Goal: Task Accomplishment & Management: Use online tool/utility

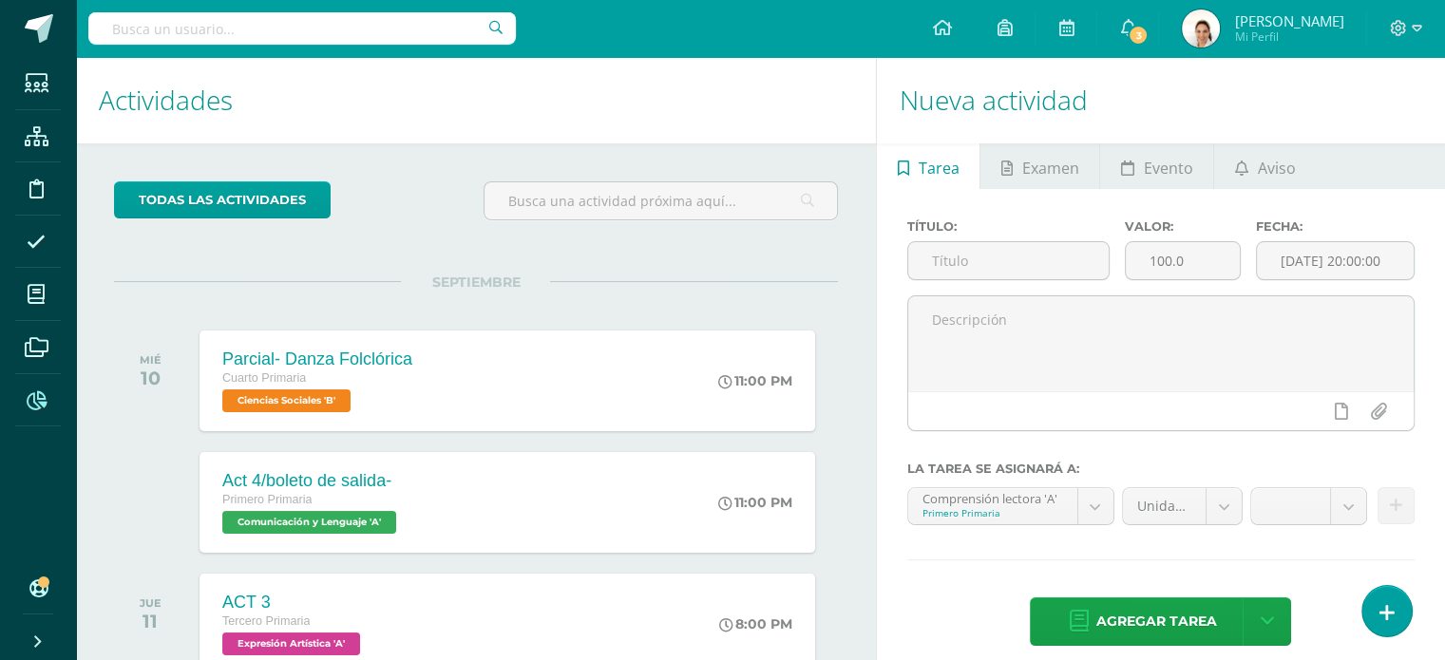
click at [32, 389] on span at bounding box center [36, 399] width 43 height 43
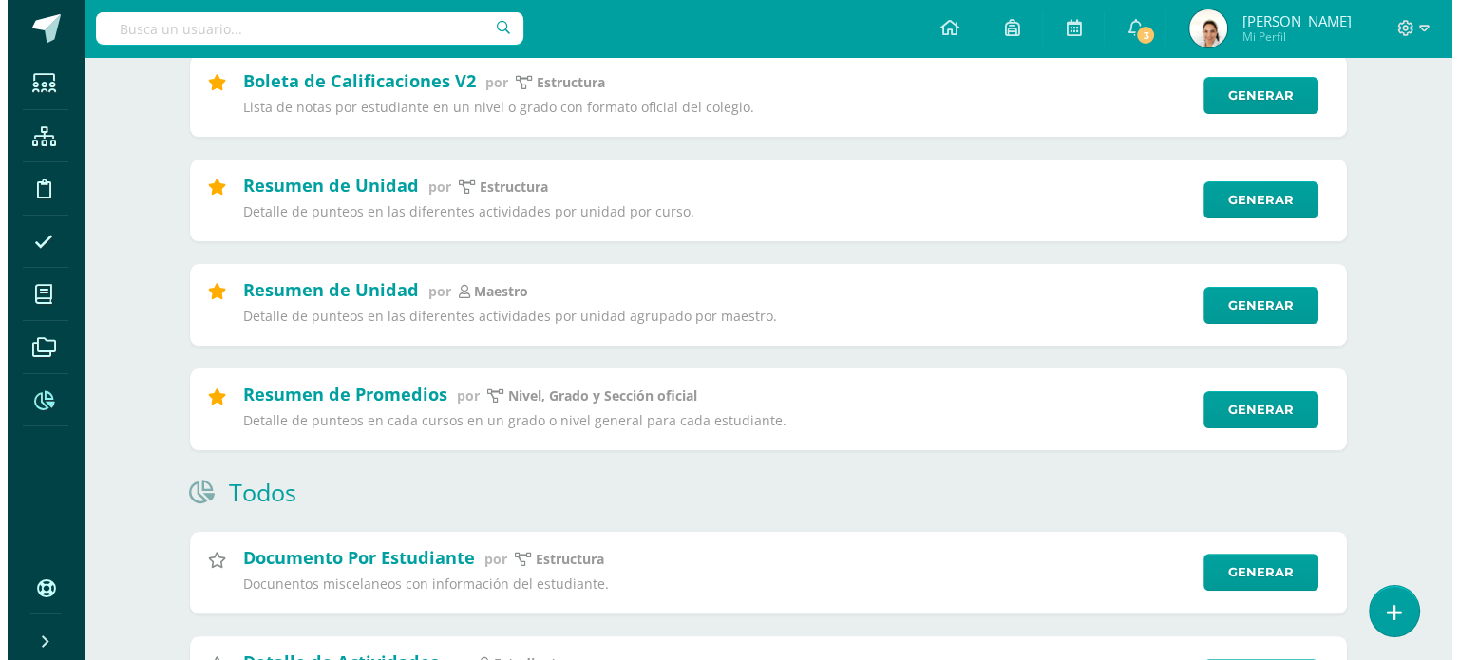
scroll to position [376, 0]
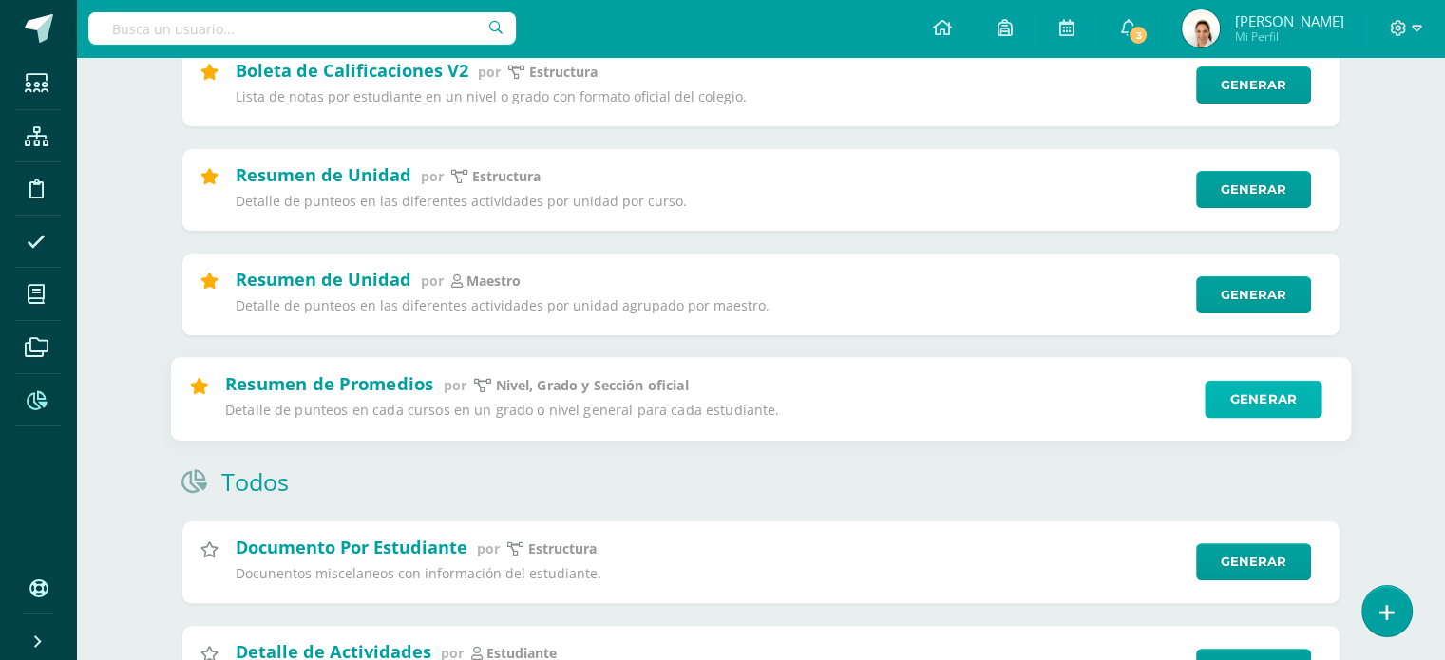
click at [1220, 406] on link "Generar" at bounding box center [1263, 399] width 117 height 38
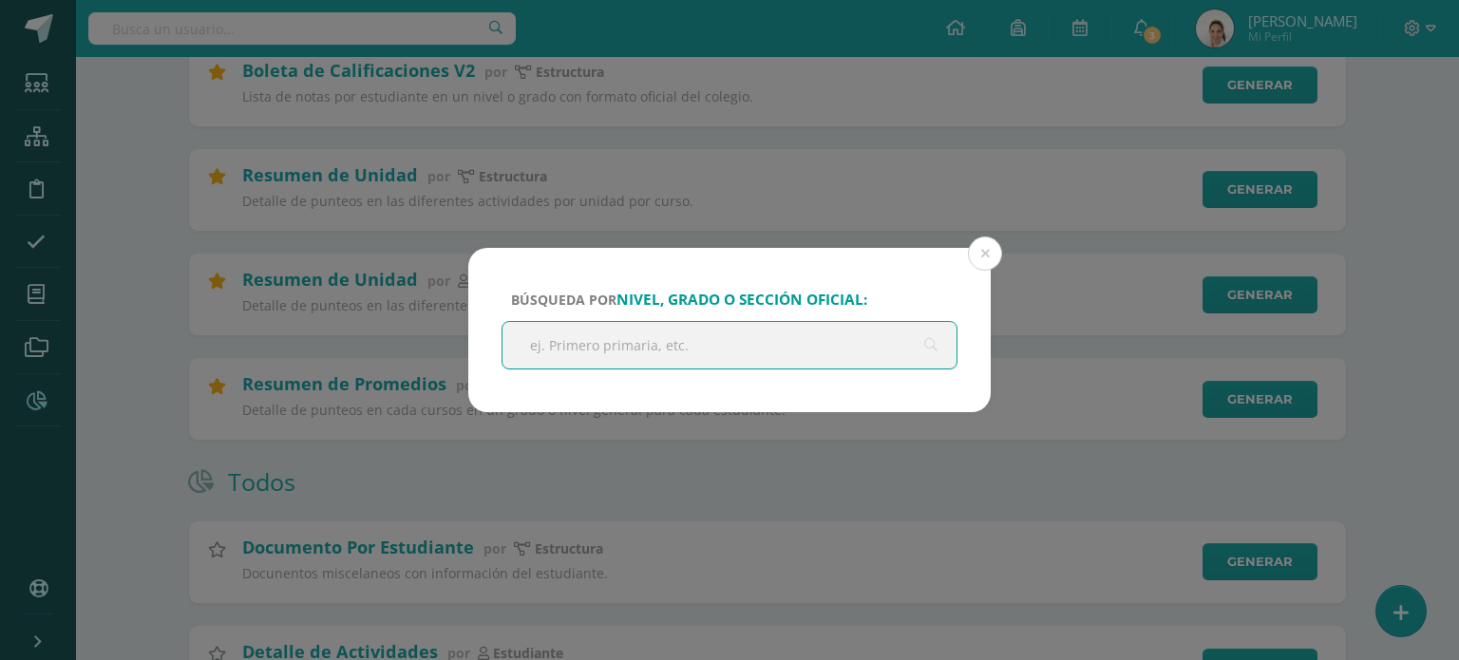
click at [793, 334] on input "text" at bounding box center [730, 345] width 454 height 47
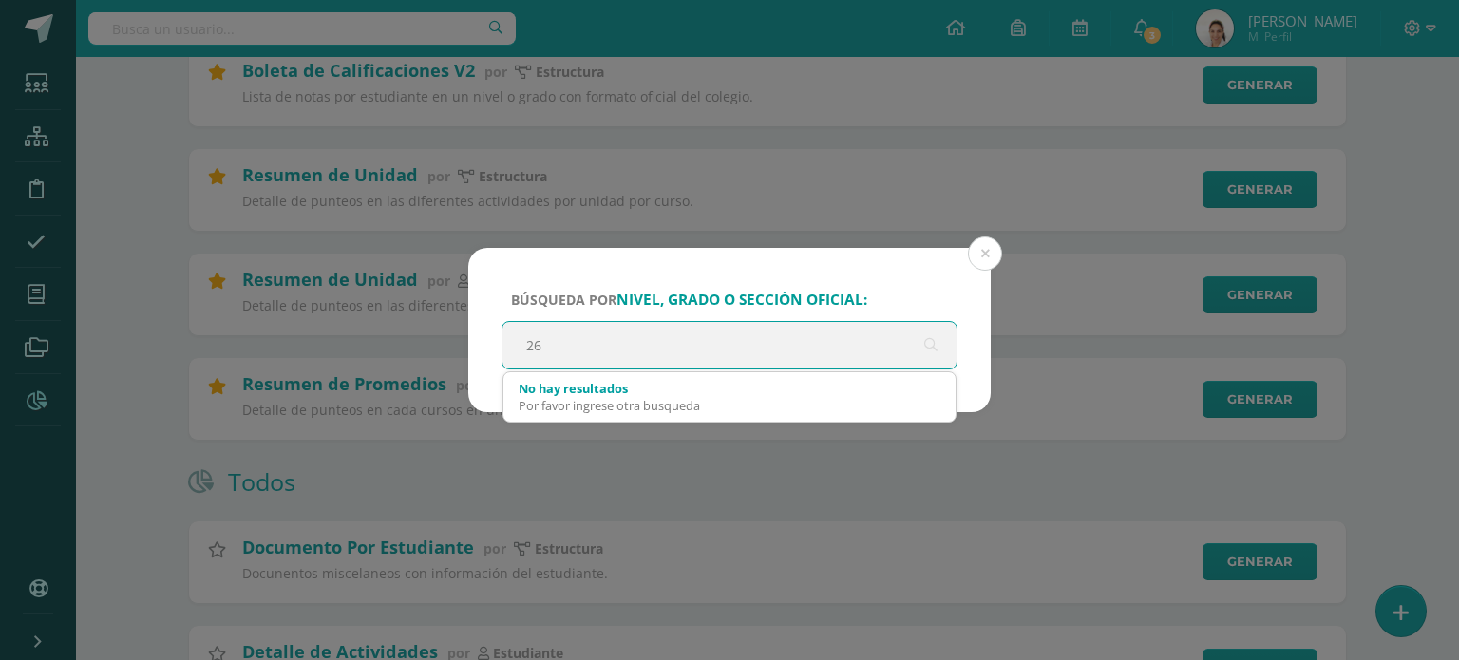
type input "2"
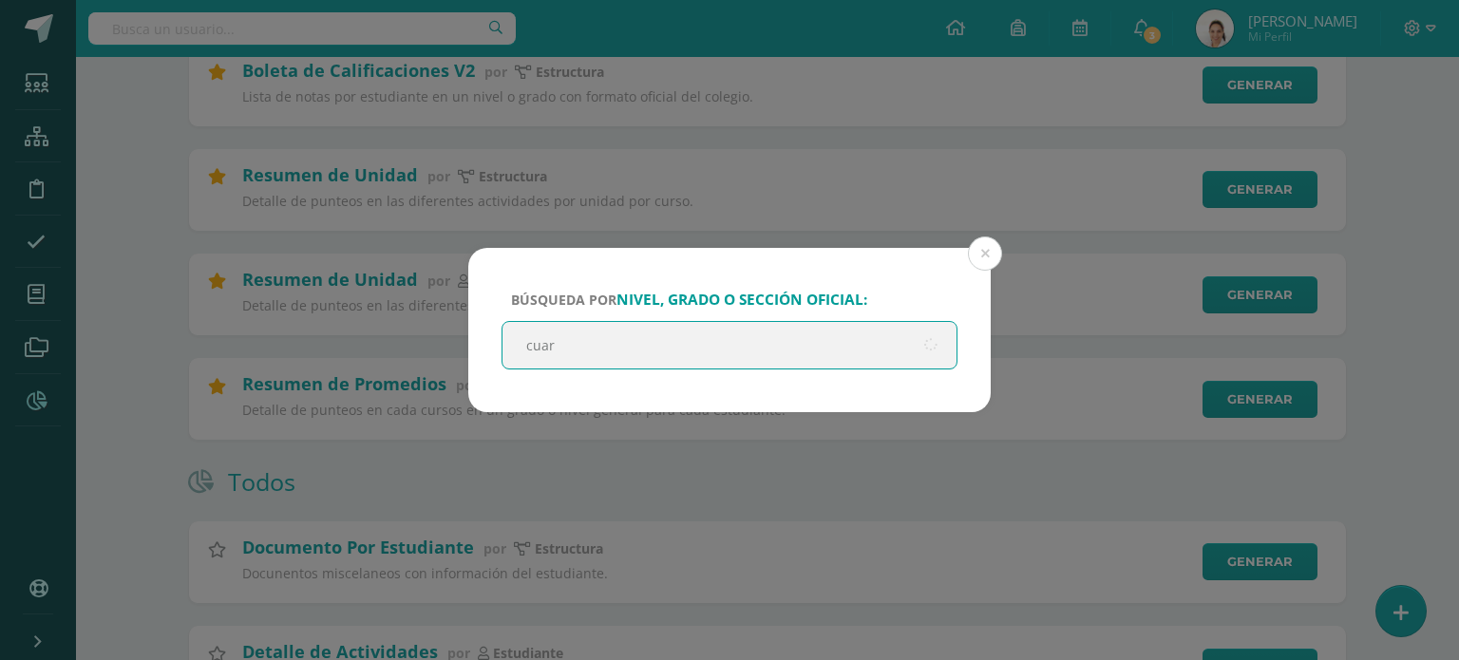
type input "cuart"
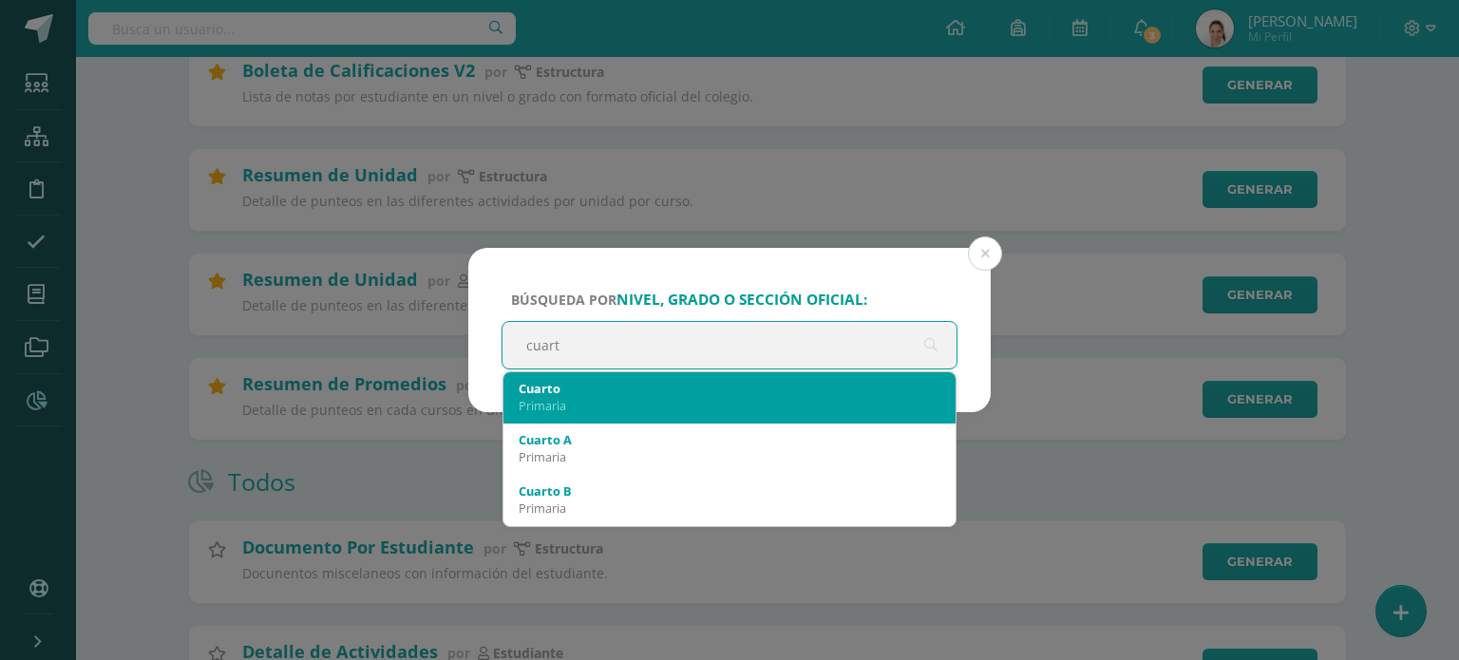
click at [731, 406] on div "Primaria" at bounding box center [730, 405] width 422 height 17
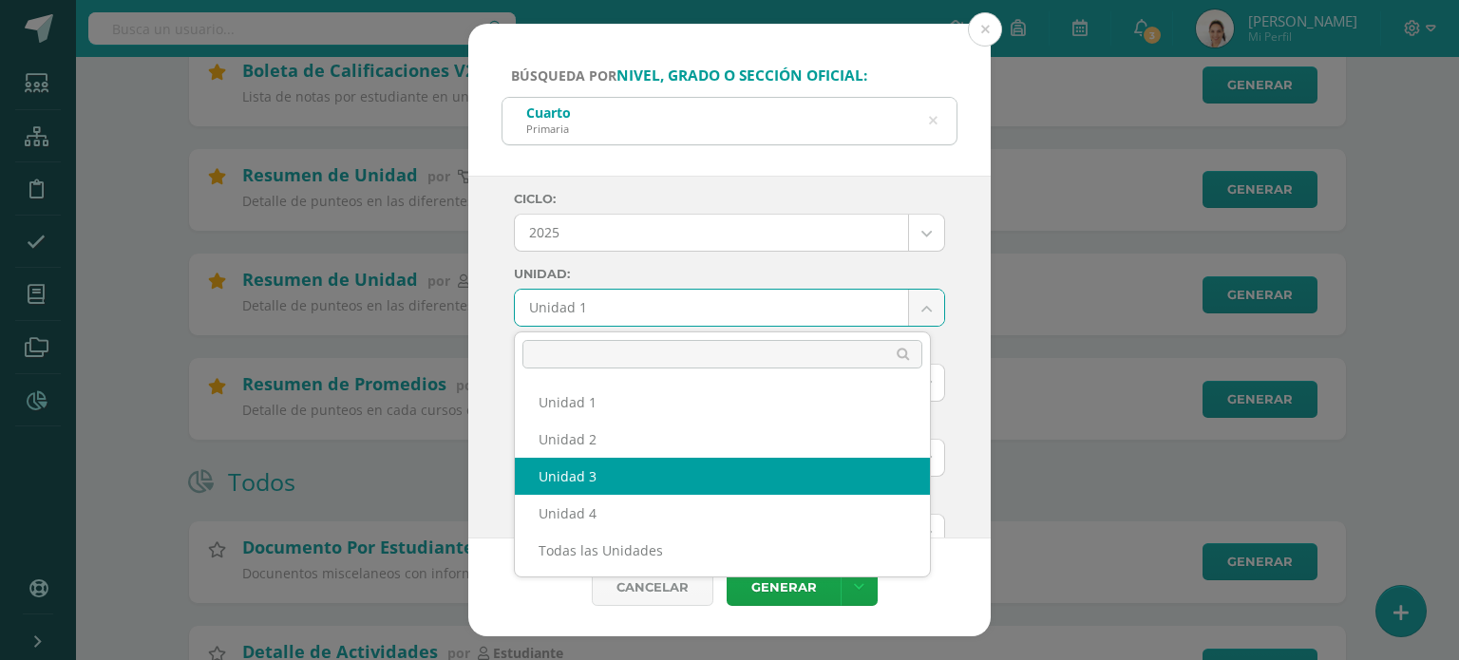
select select "Unidad 3"
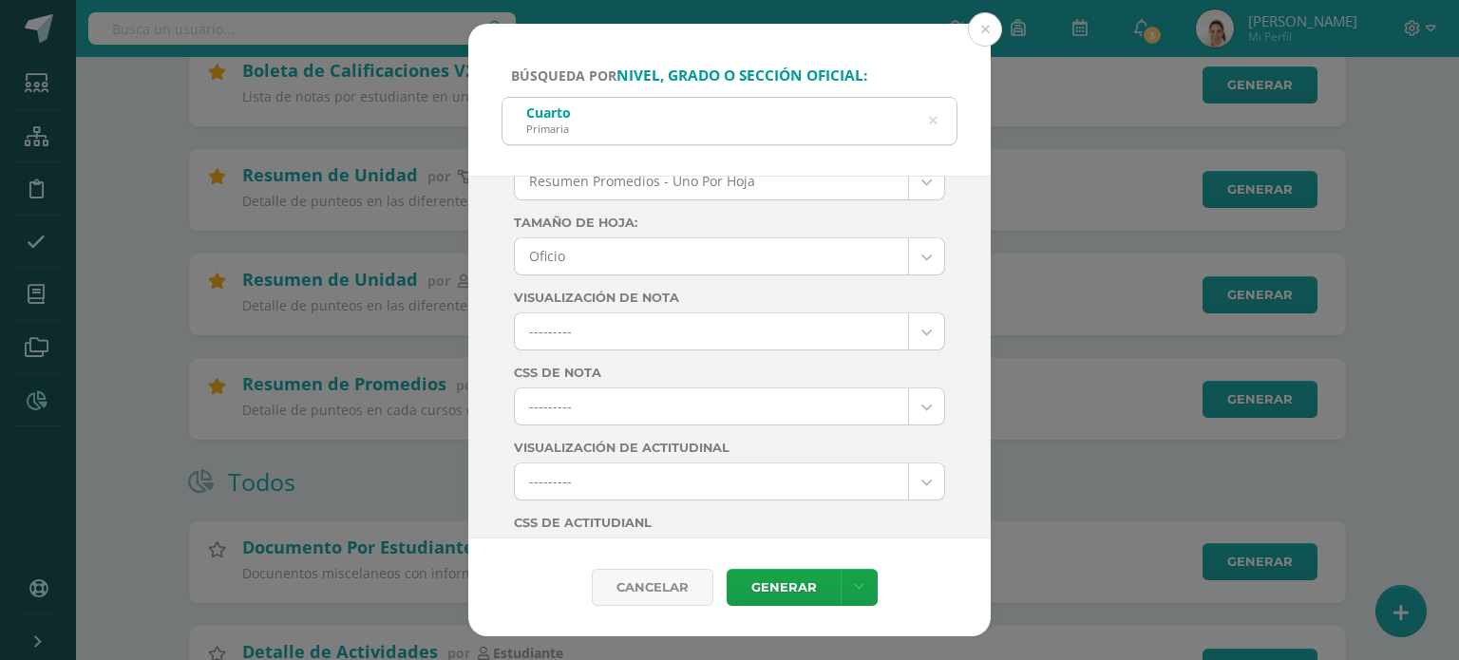
scroll to position [283, 0]
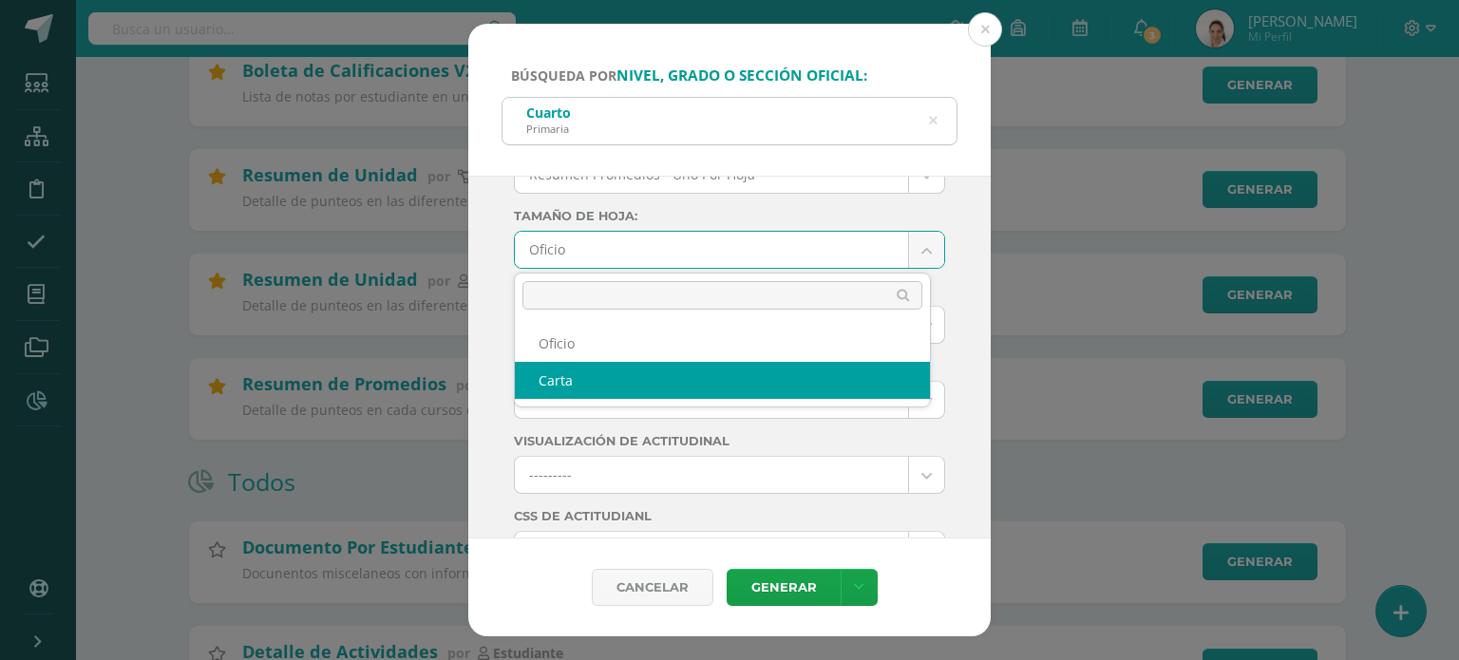
select select "letter"
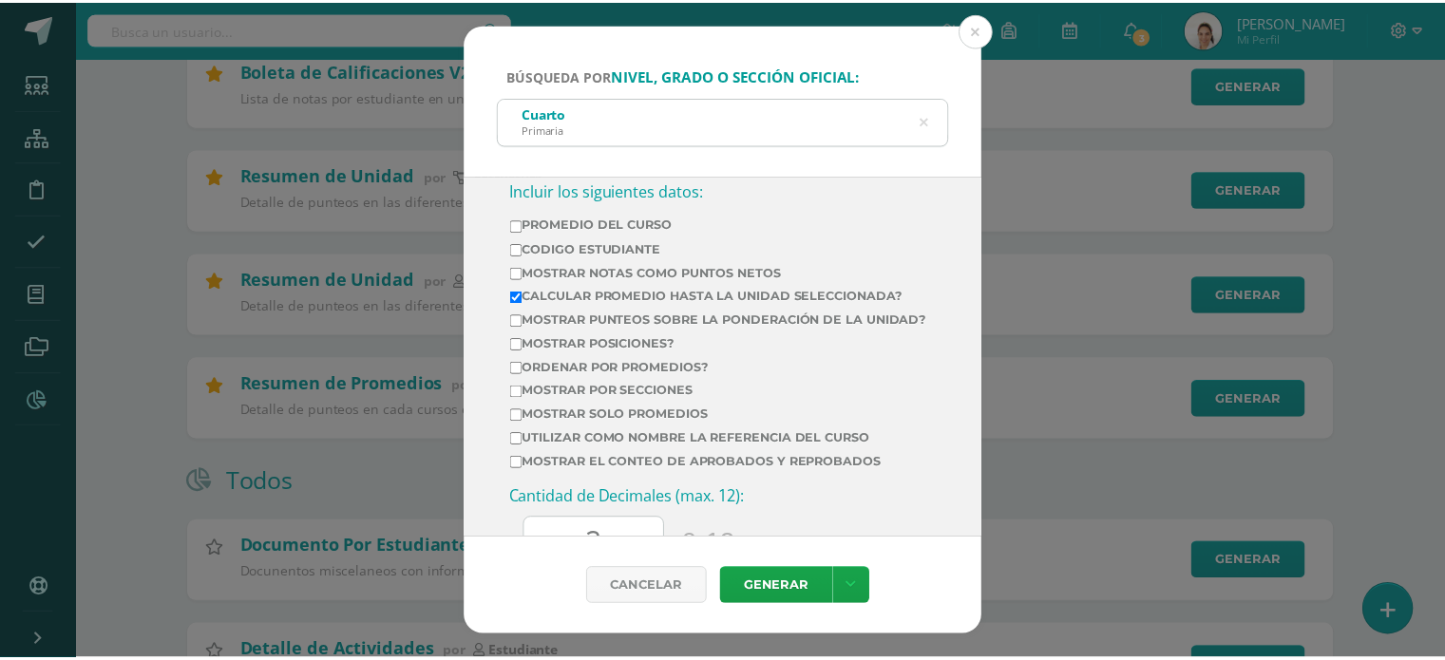
scroll to position [738, 0]
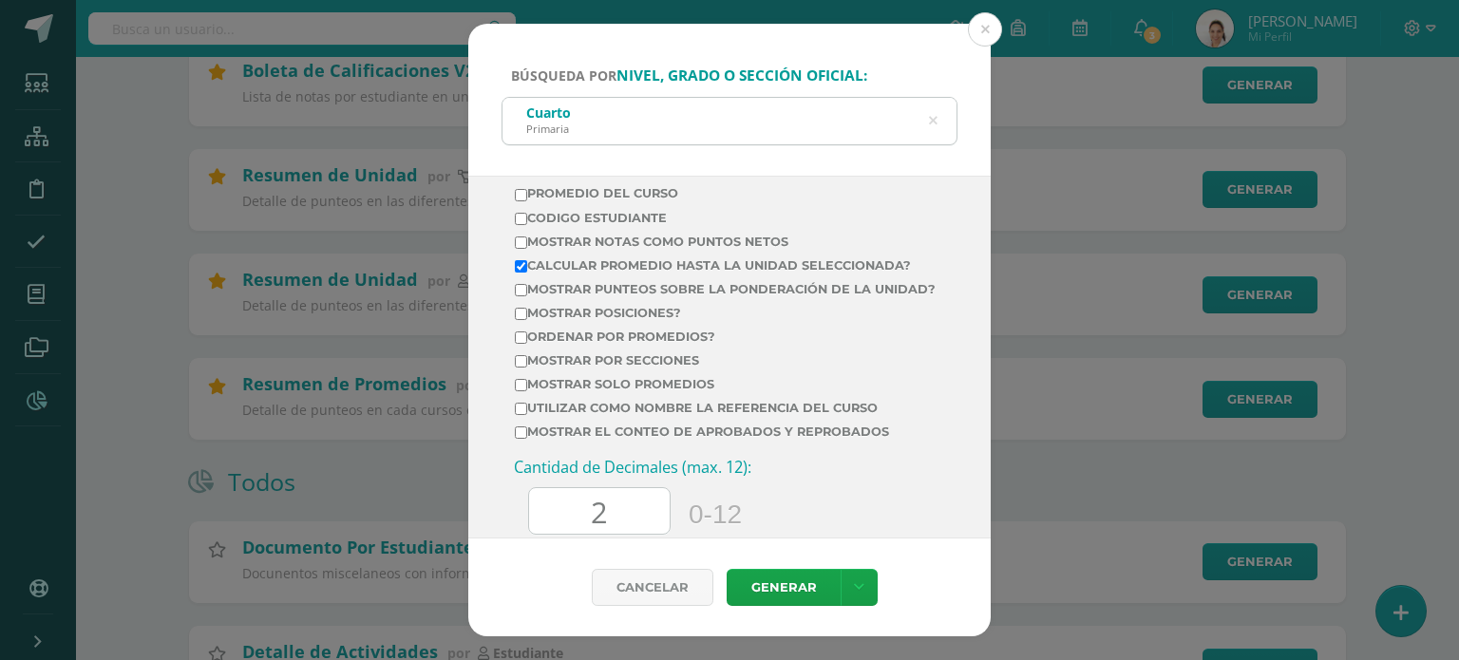
click at [521, 237] on input "Mostrar Notas Como Puntos Netos" at bounding box center [521, 243] width 12 height 12
checkbox input "true"
click at [518, 344] on input "Ordenar por promedios?" at bounding box center [521, 338] width 12 height 12
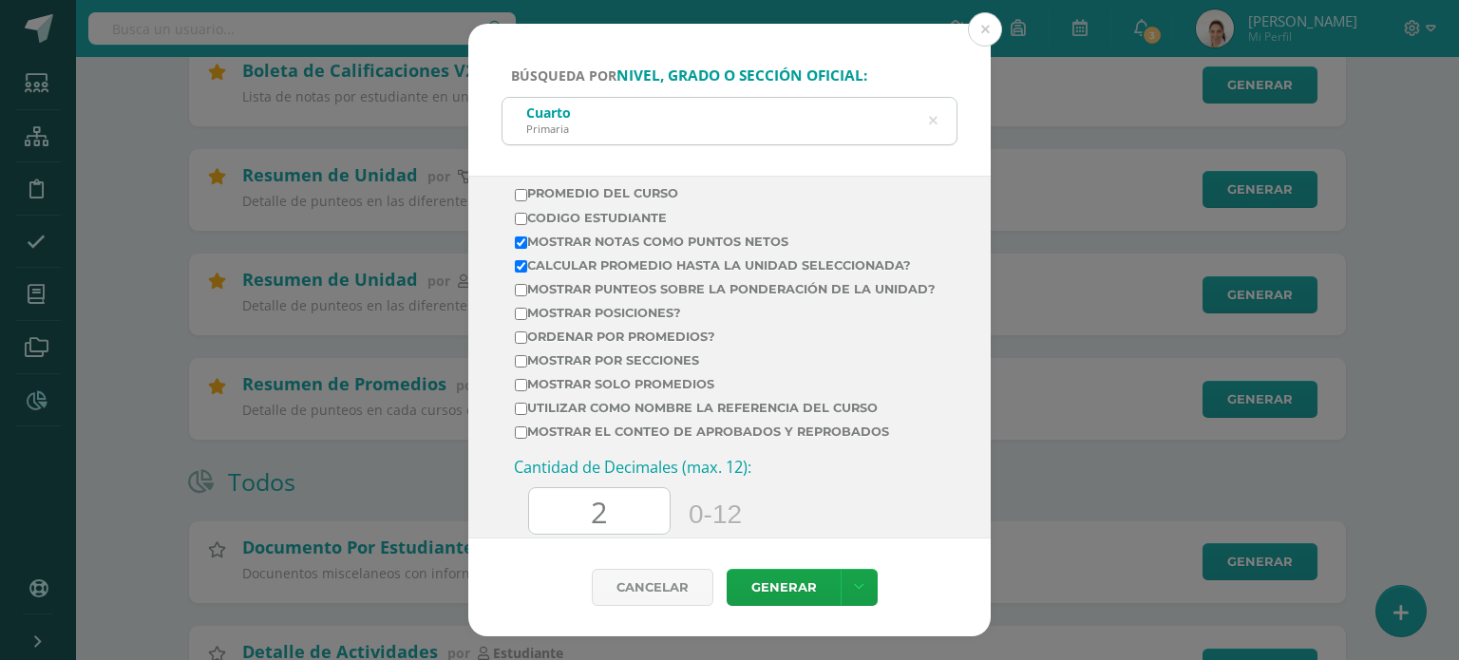
checkbox input "true"
click at [522, 368] on input "Mostrar por secciones" at bounding box center [521, 361] width 12 height 12
checkbox input "true"
click at [517, 391] on input "Mostrar solo promedios" at bounding box center [521, 385] width 12 height 12
checkbox input "true"
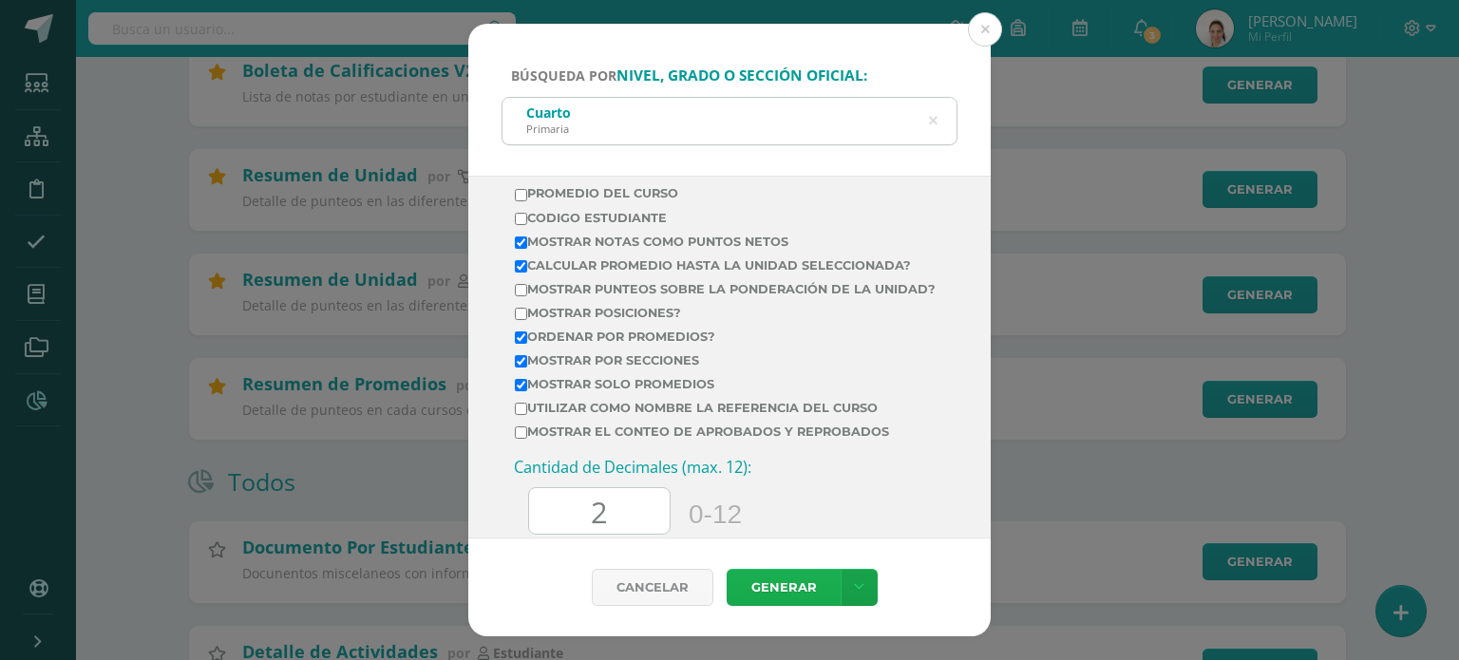
click at [782, 590] on link "Generar" at bounding box center [784, 587] width 114 height 37
click at [986, 29] on button at bounding box center [985, 29] width 34 height 34
